Goal: Transaction & Acquisition: Obtain resource

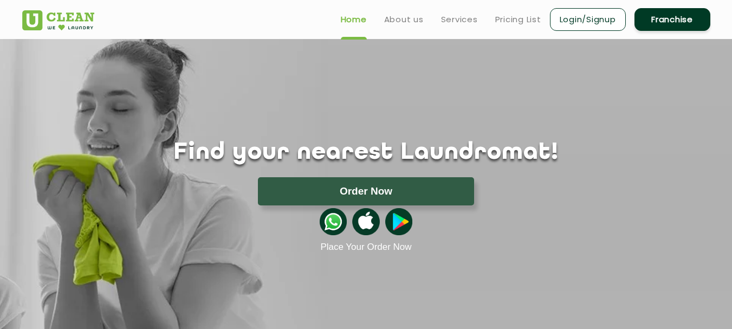
click at [600, 219] on div at bounding box center [366, 221] width 704 height 33
click at [469, 22] on link "Services" at bounding box center [459, 19] width 37 height 13
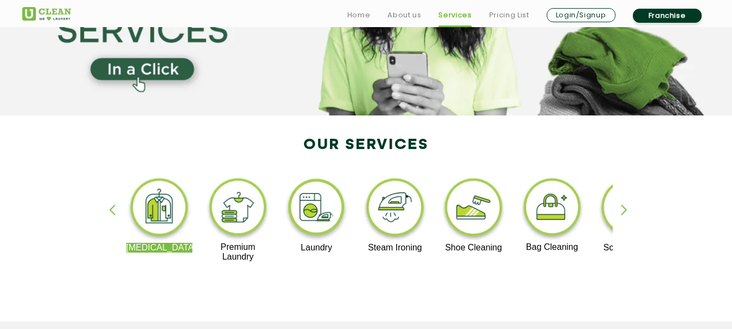
scroll to position [163, 0]
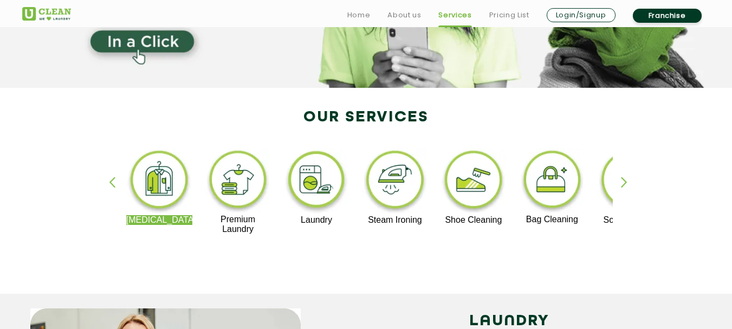
click at [621, 182] on div "button" at bounding box center [629, 192] width 16 height 30
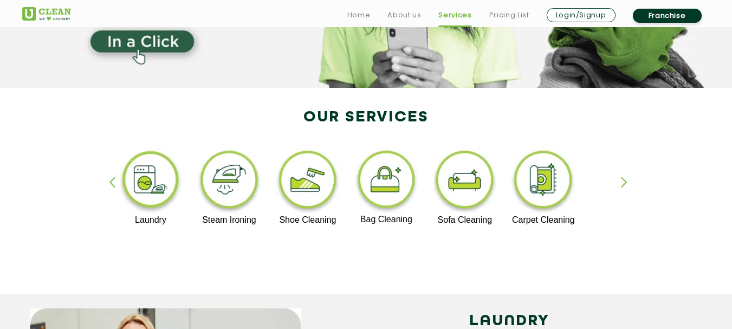
click at [621, 182] on div "button" at bounding box center [629, 192] width 16 height 30
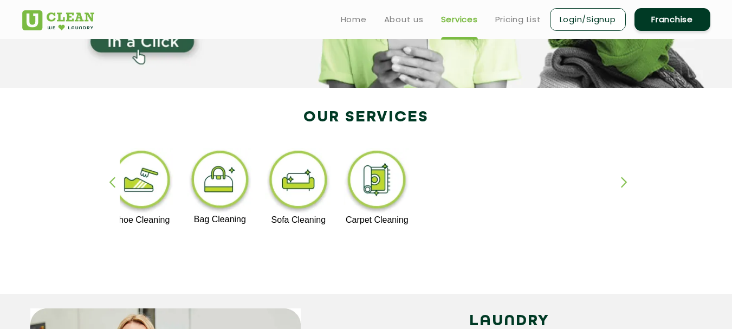
scroll to position [0, 0]
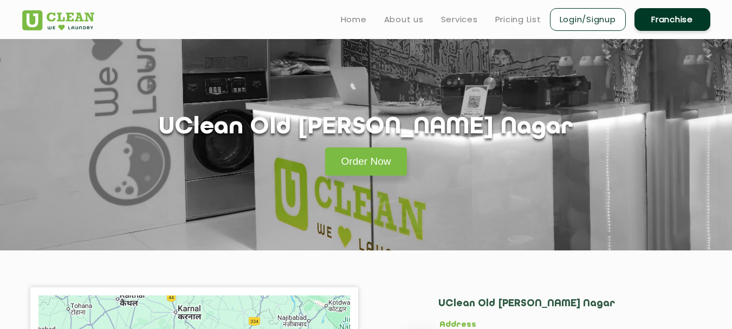
click at [660, 19] on link "Franchise" at bounding box center [672, 19] width 76 height 23
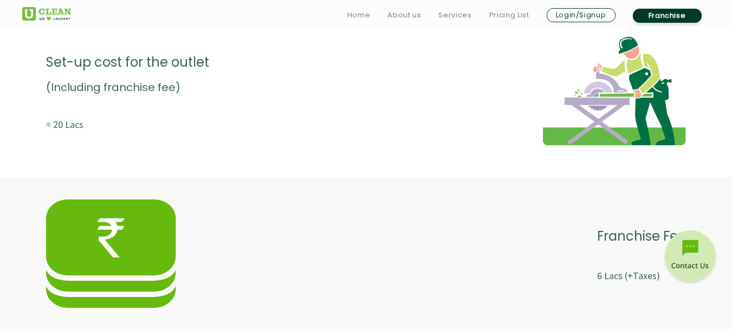
scroll to position [2005, 0]
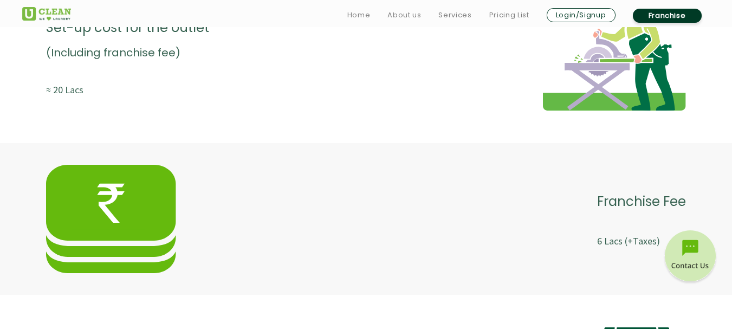
click at [689, 248] on img at bounding box center [690, 257] width 54 height 54
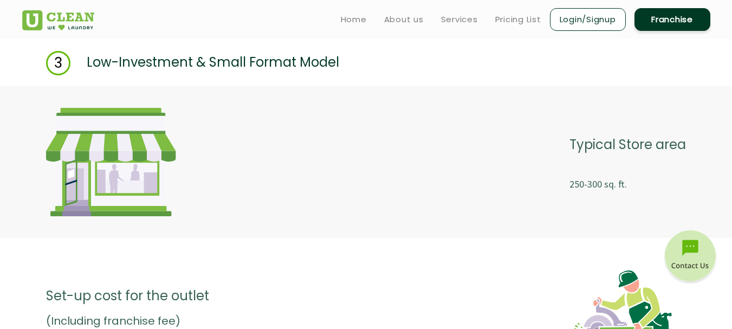
scroll to position [1718, 0]
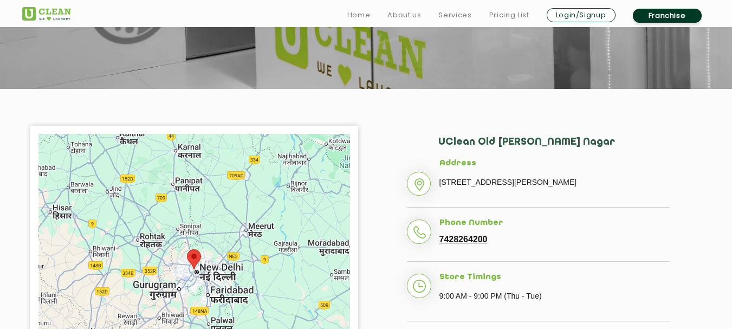
scroll to position [163, 0]
